Goal: Transaction & Acquisition: Purchase product/service

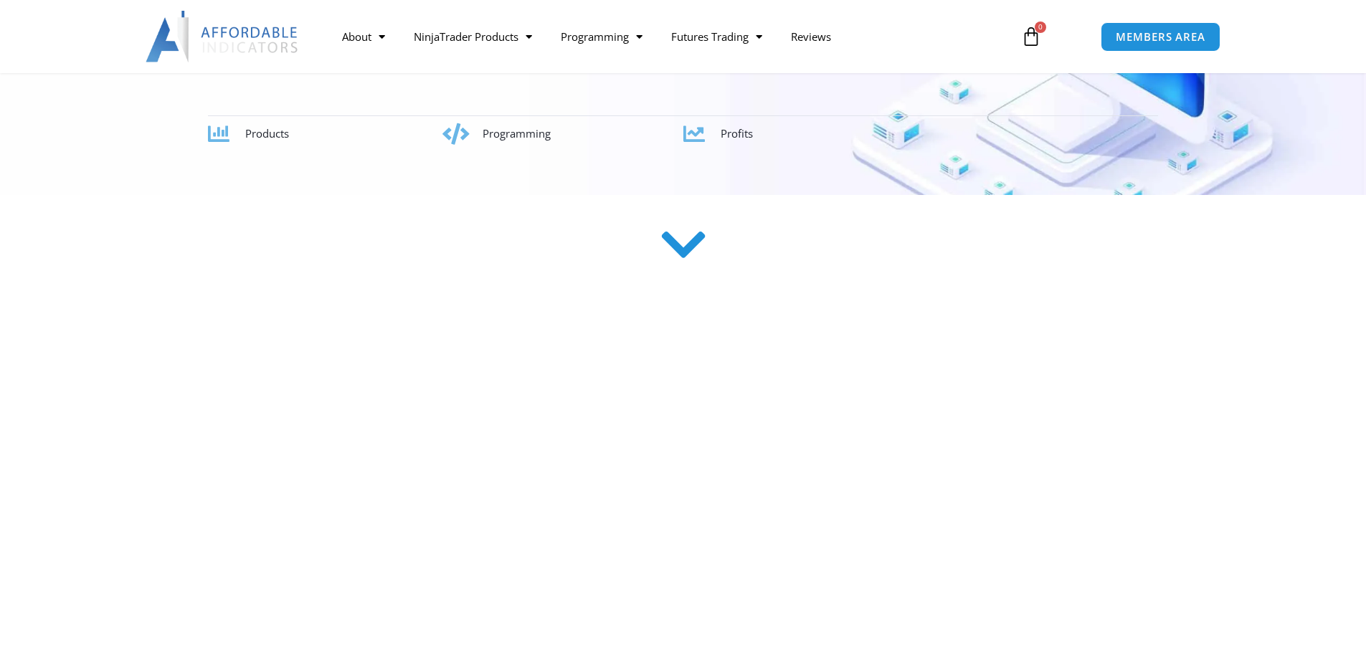
scroll to position [358, 0]
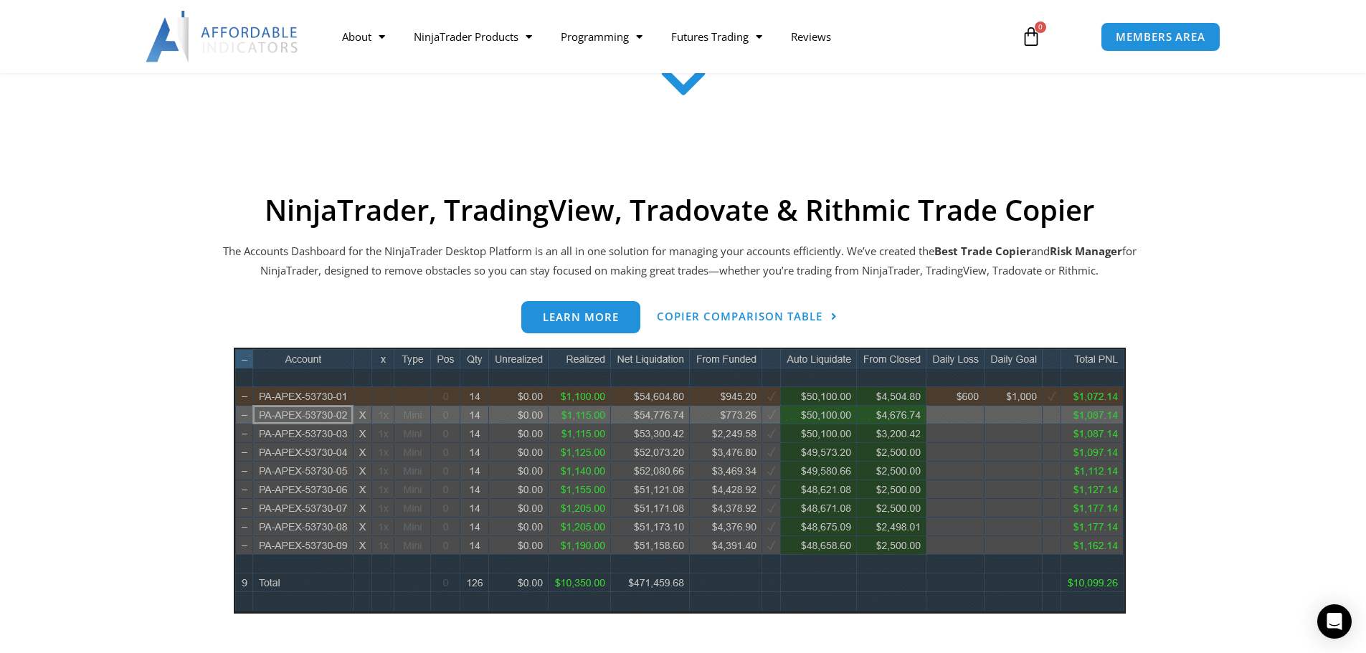
scroll to position [502, 0]
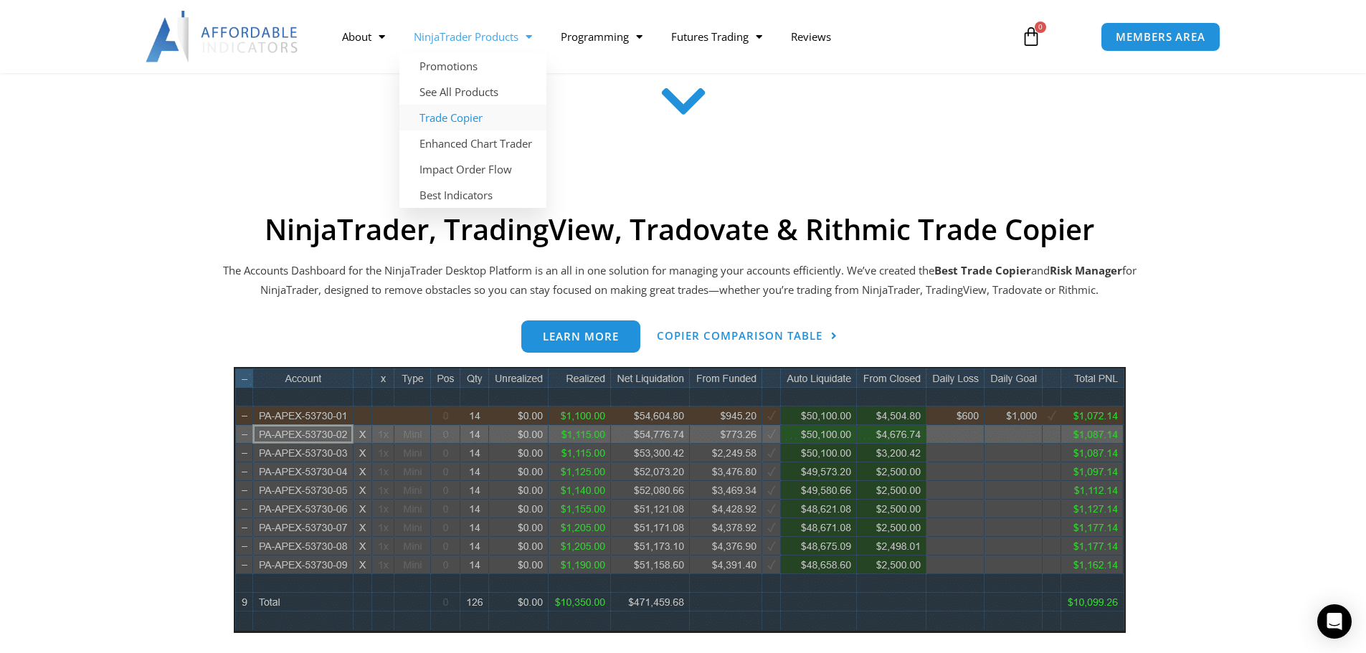
click at [447, 115] on link "Trade Copier" at bounding box center [472, 118] width 147 height 26
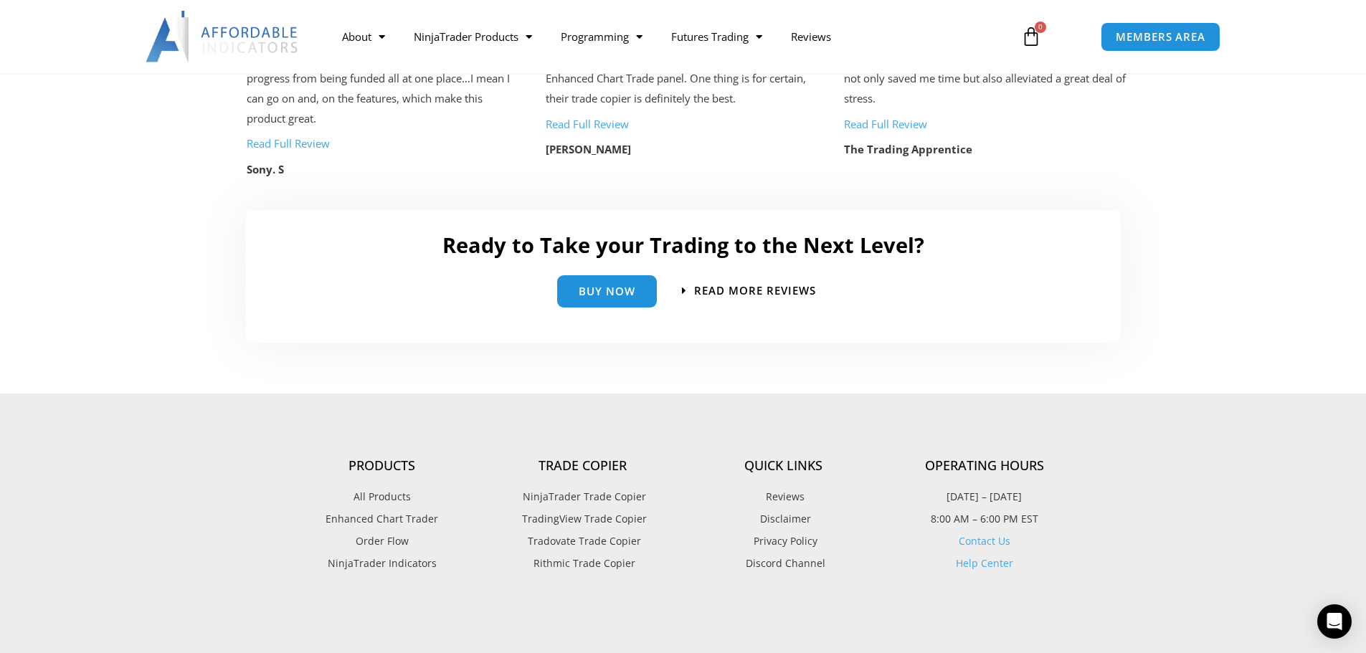
scroll to position [3226, 0]
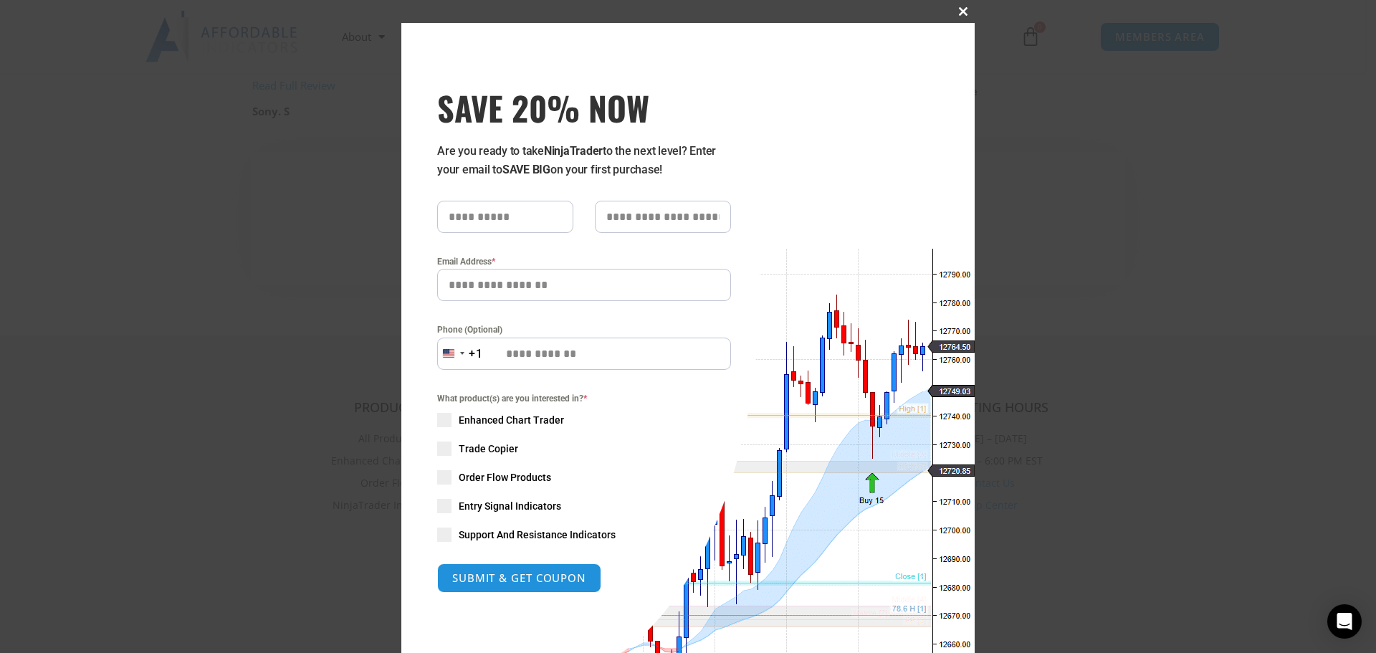
click at [961, 16] on button "Close this module" at bounding box center [963, 11] width 23 height 23
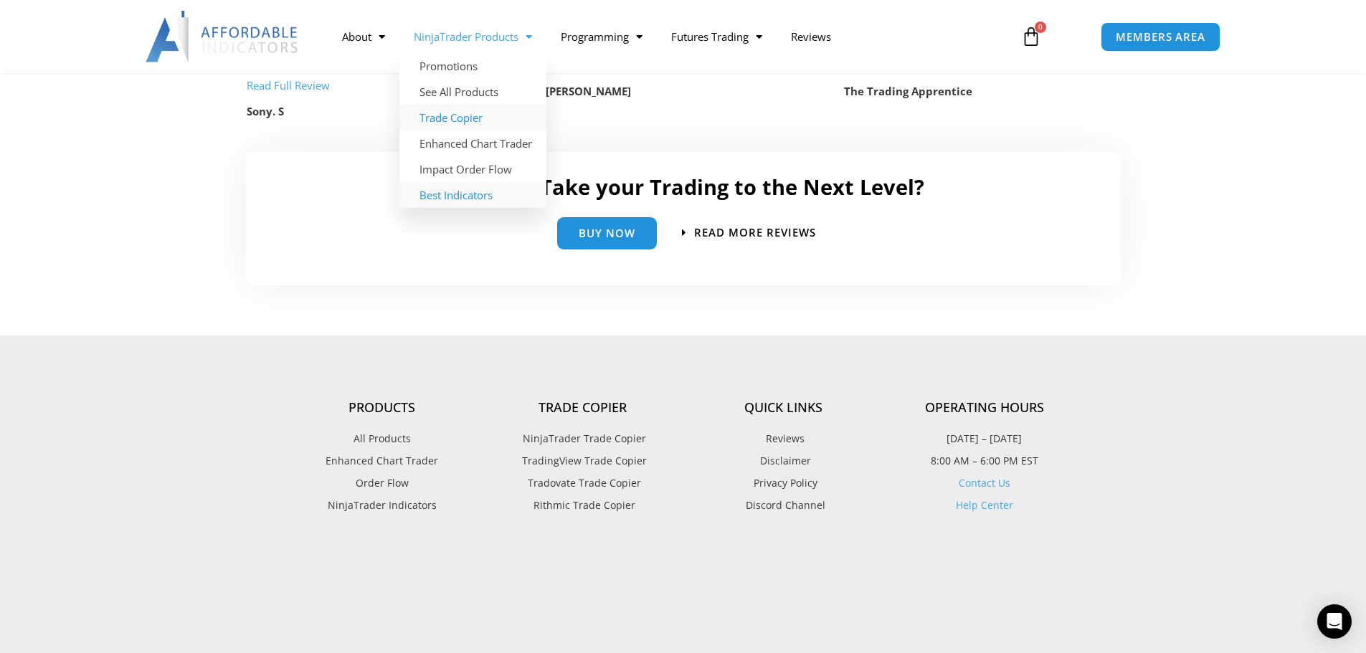
click at [447, 197] on link "Best Indicators" at bounding box center [472, 195] width 147 height 26
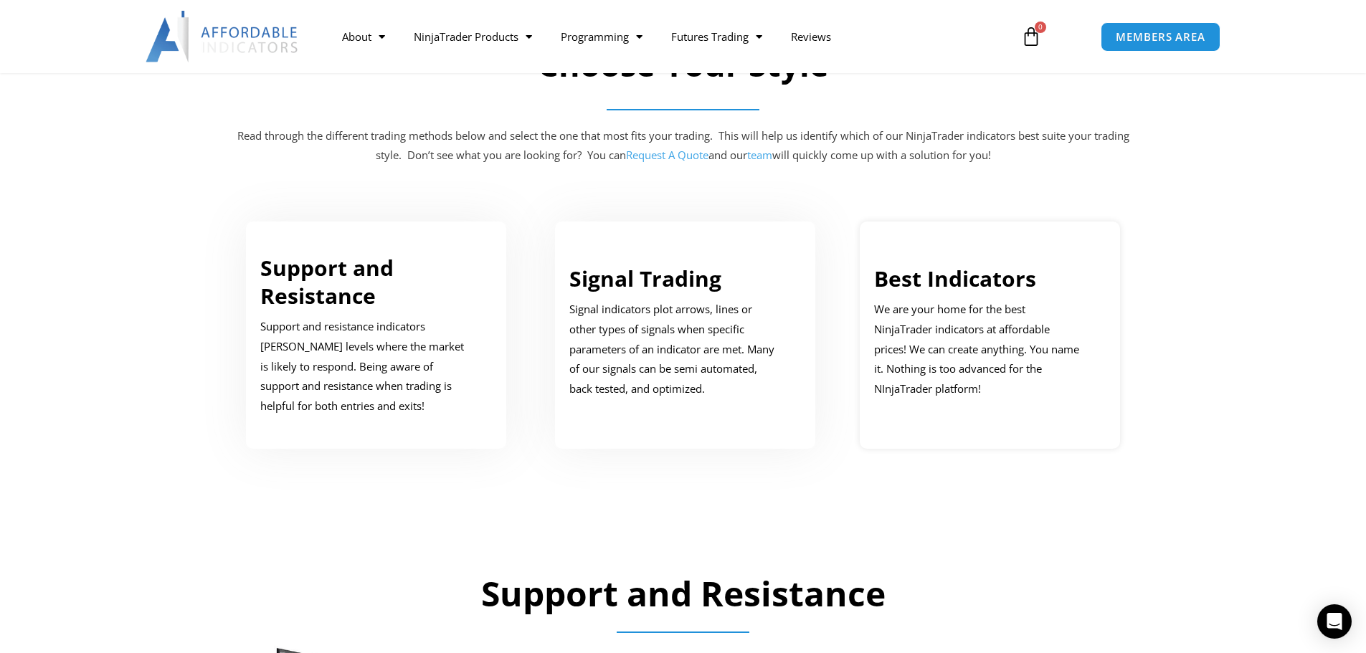
scroll to position [717, 0]
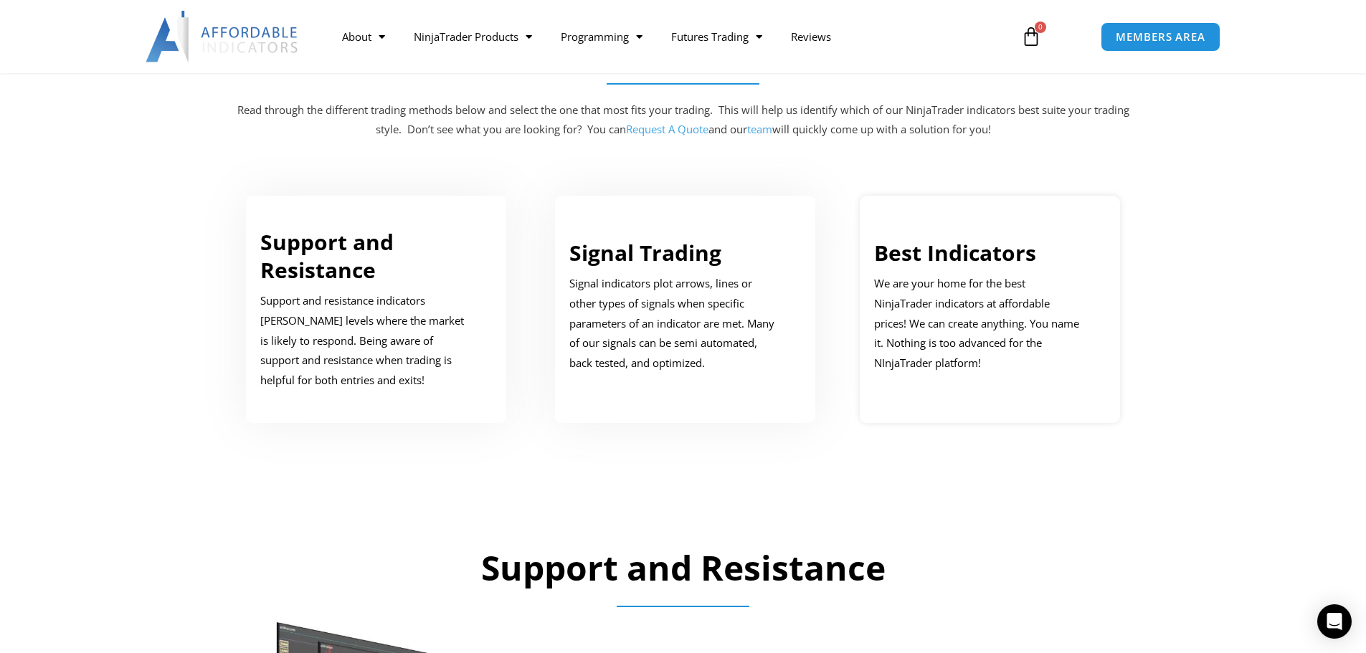
click at [903, 354] on p "We are your home for the best NinjaTrader indicators at affordable prices! We c…" at bounding box center [979, 324] width 211 height 100
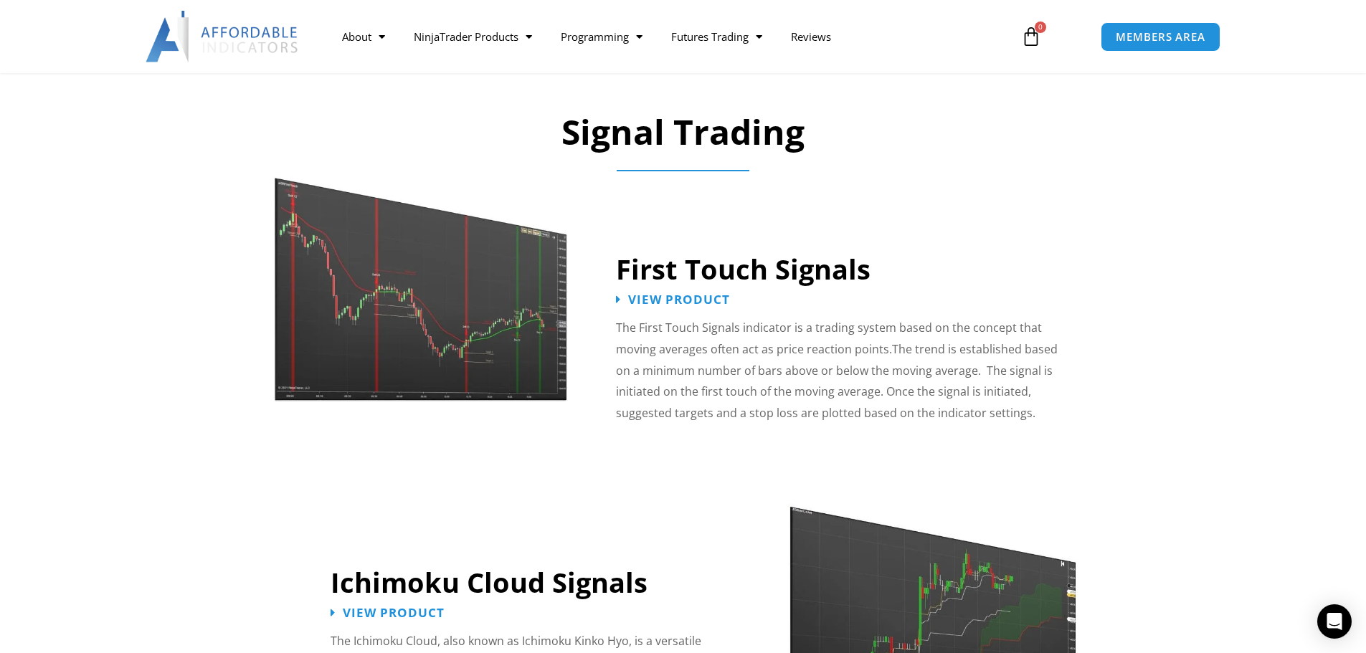
scroll to position [1935, 0]
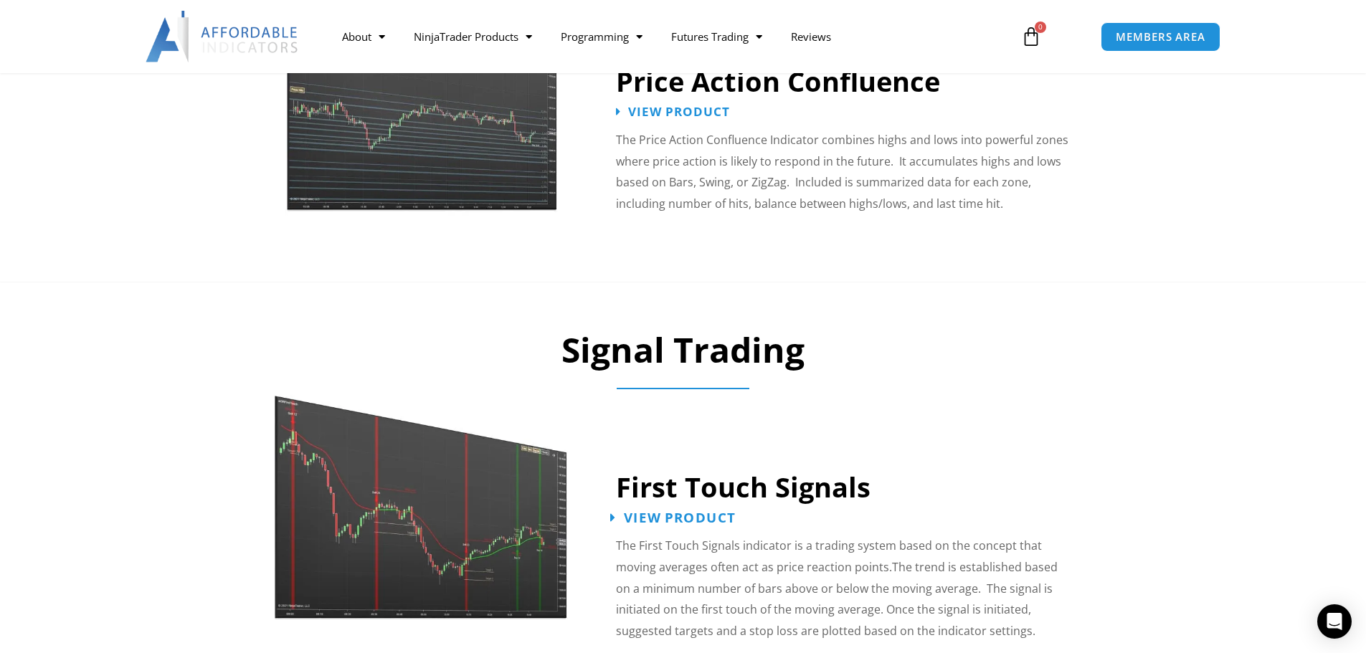
click at [657, 511] on span "View Product" at bounding box center [680, 518] width 112 height 14
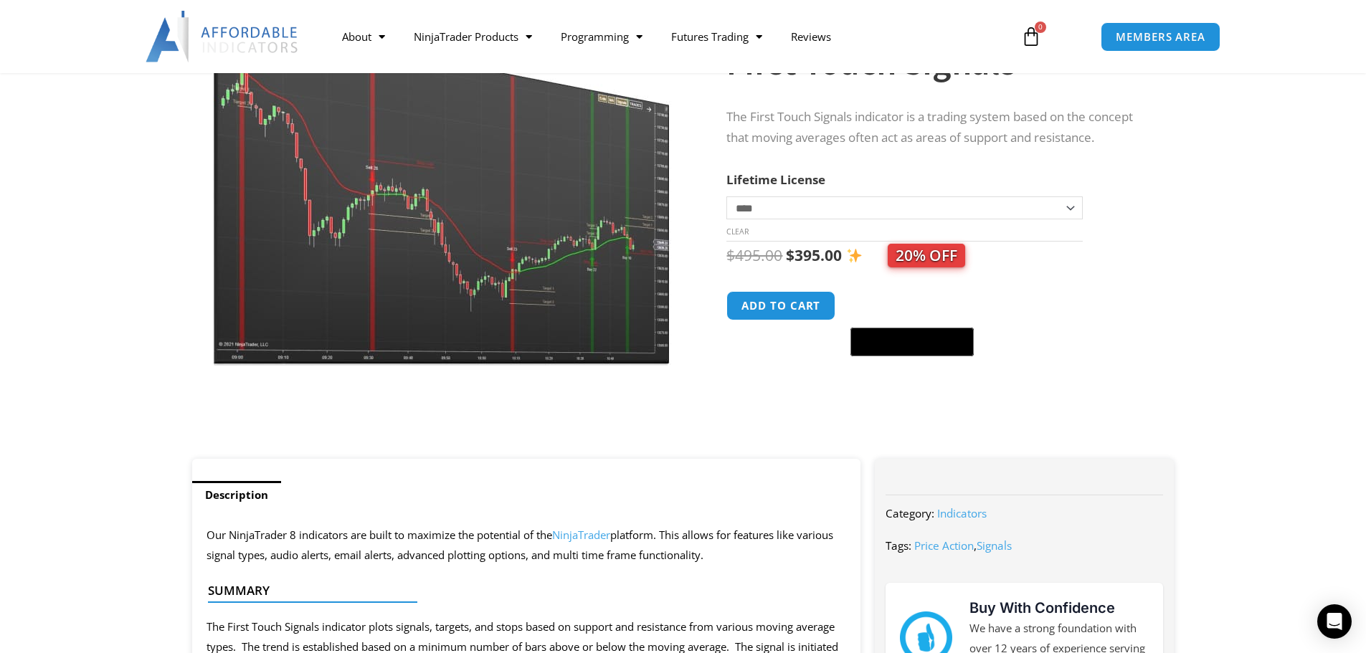
scroll to position [143, 0]
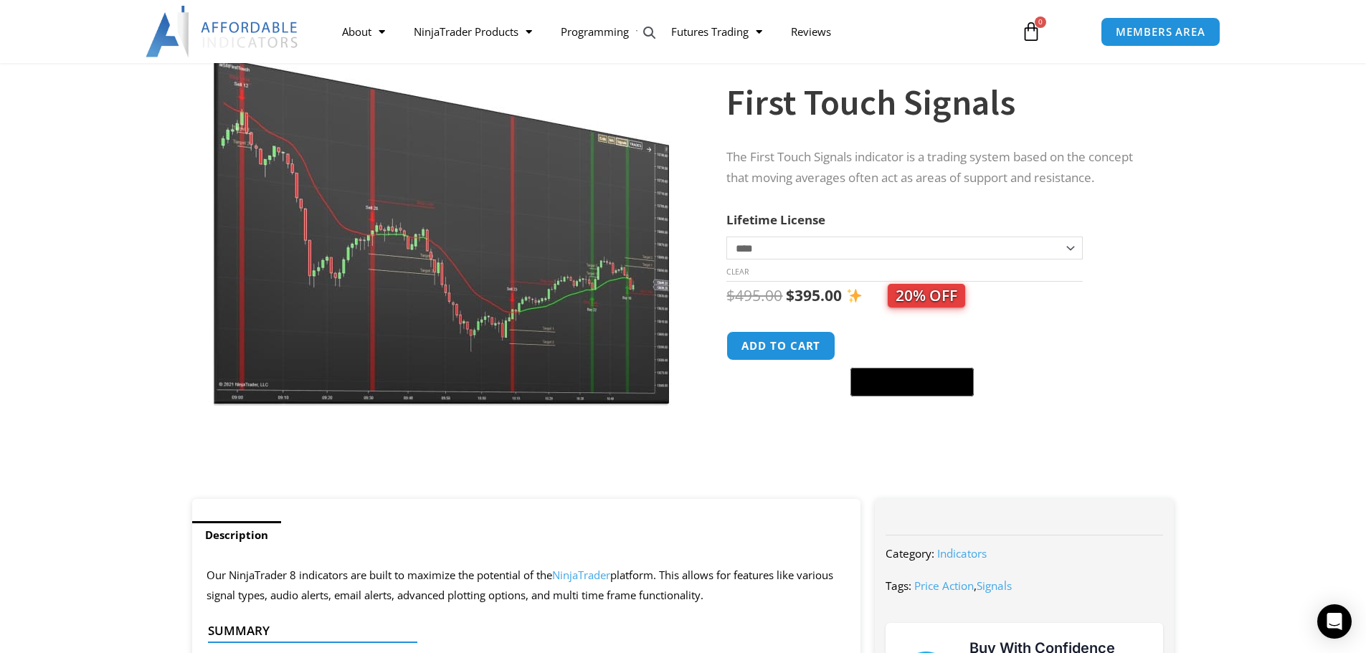
click at [771, 243] on select "**********" at bounding box center [904, 248] width 356 height 23
click at [560, 459] on div at bounding box center [443, 457] width 495 height 61
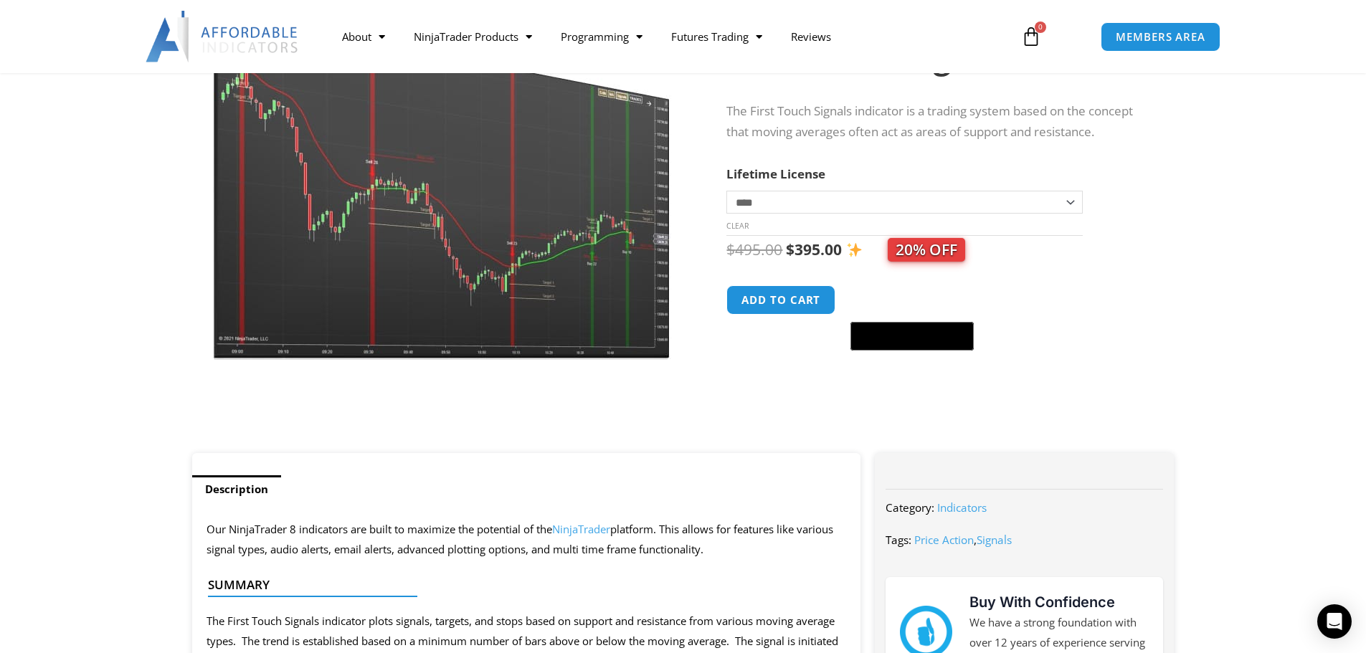
scroll to position [215, 0]
